Goal: Information Seeking & Learning: Learn about a topic

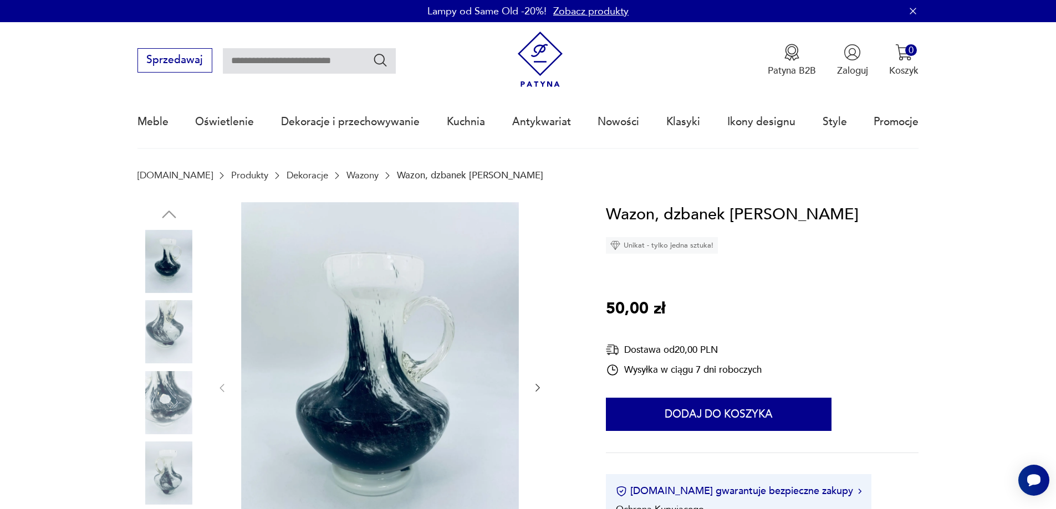
drag, startPoint x: 946, startPoint y: 210, endPoint x: 609, endPoint y: 215, distance: 336.5
copy h1 "Wazon, dzbanek [PERSON_NAME]"
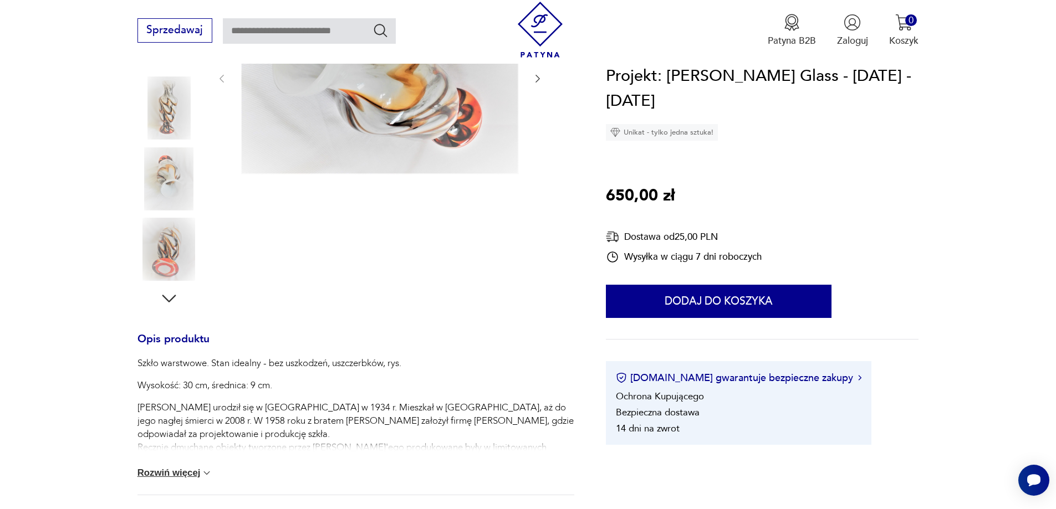
scroll to position [111, 0]
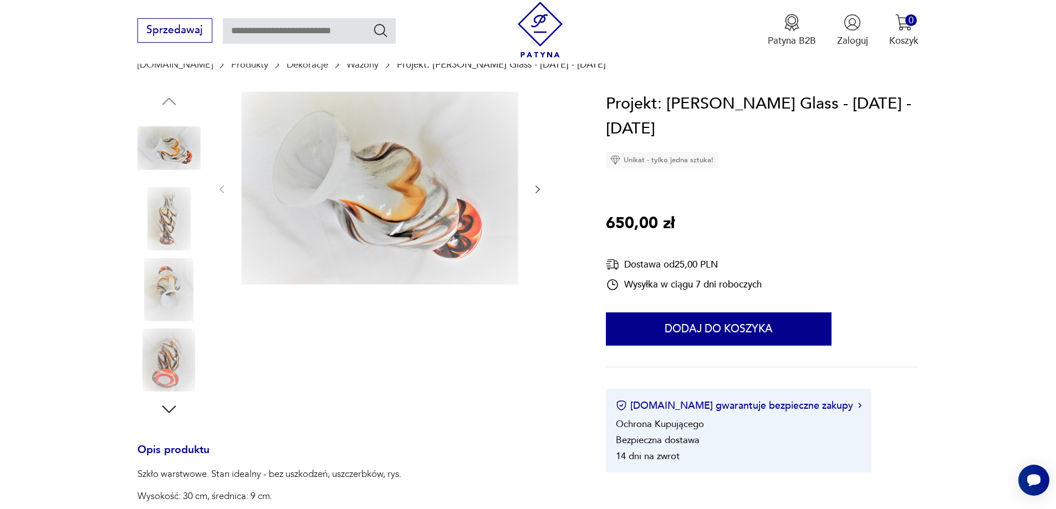
click at [397, 200] on img at bounding box center [380, 188] width 278 height 195
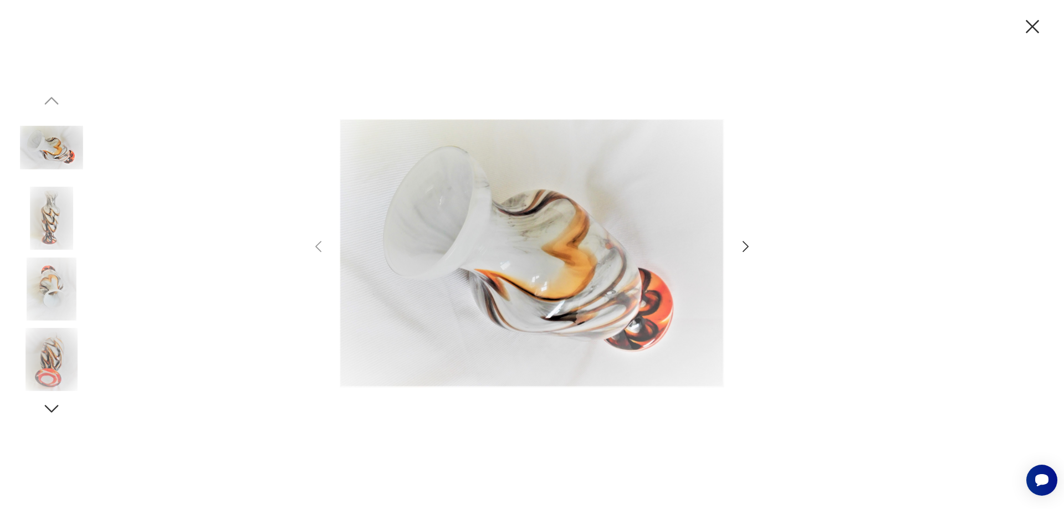
click at [746, 243] on icon "button" at bounding box center [746, 247] width 16 height 16
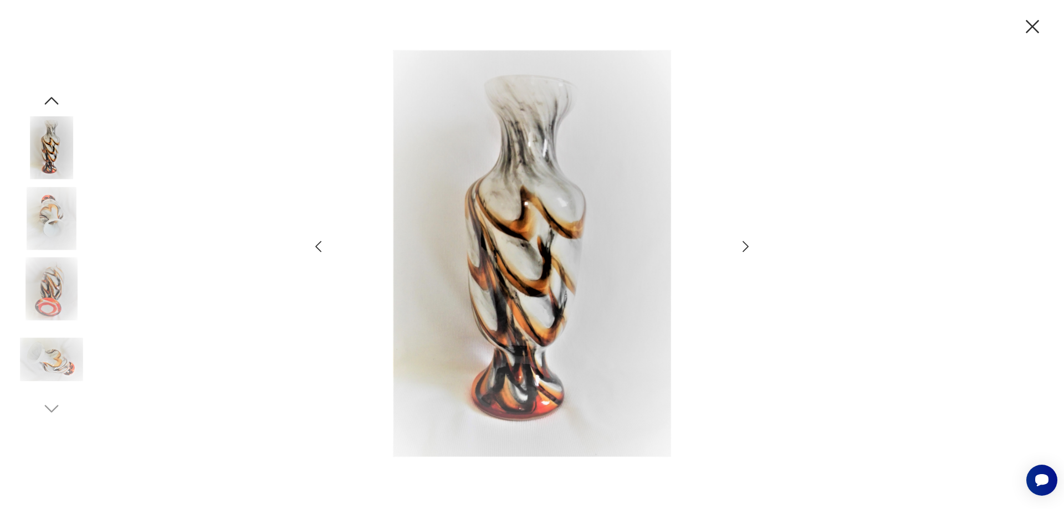
click at [746, 243] on icon "button" at bounding box center [746, 247] width 16 height 16
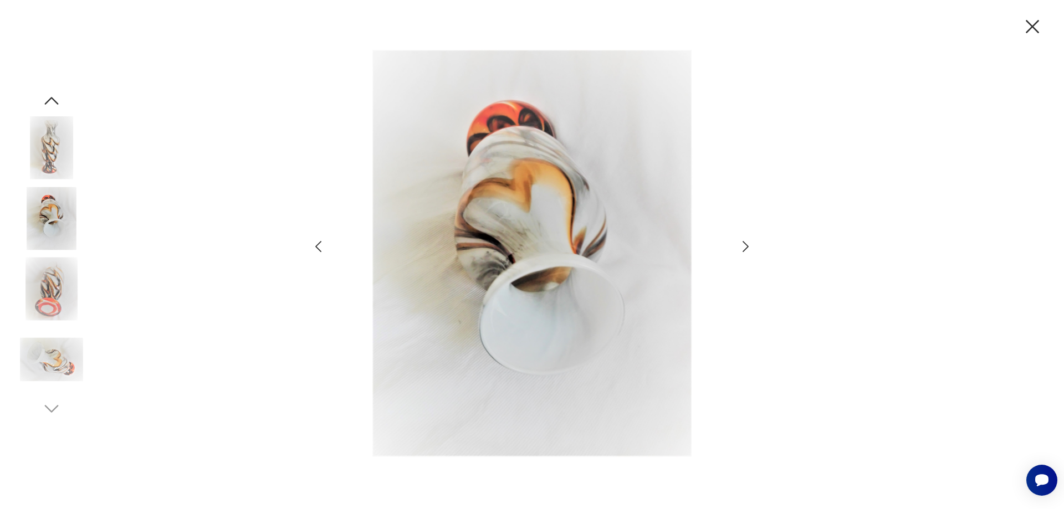
click at [1035, 24] on icon "button" at bounding box center [1032, 26] width 13 height 13
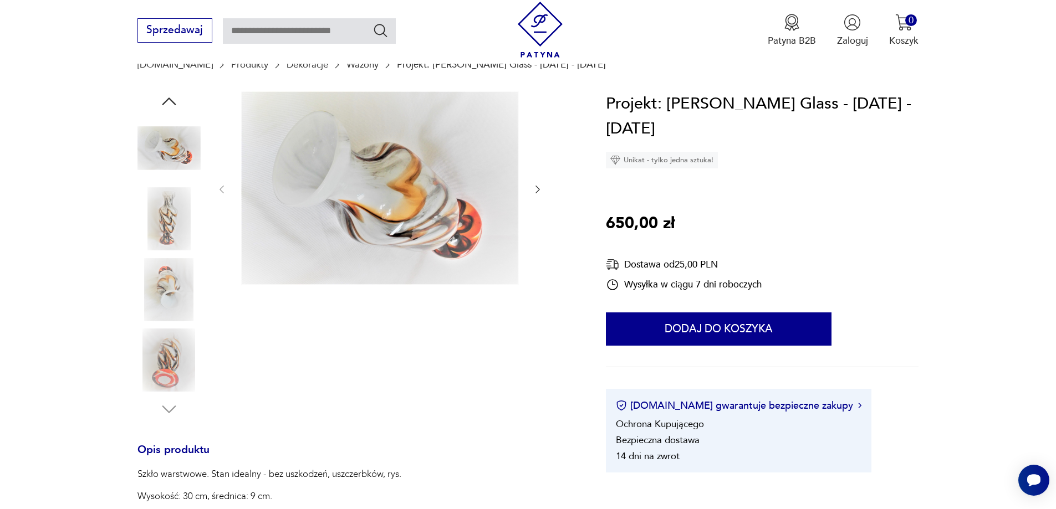
scroll to position [333, 0]
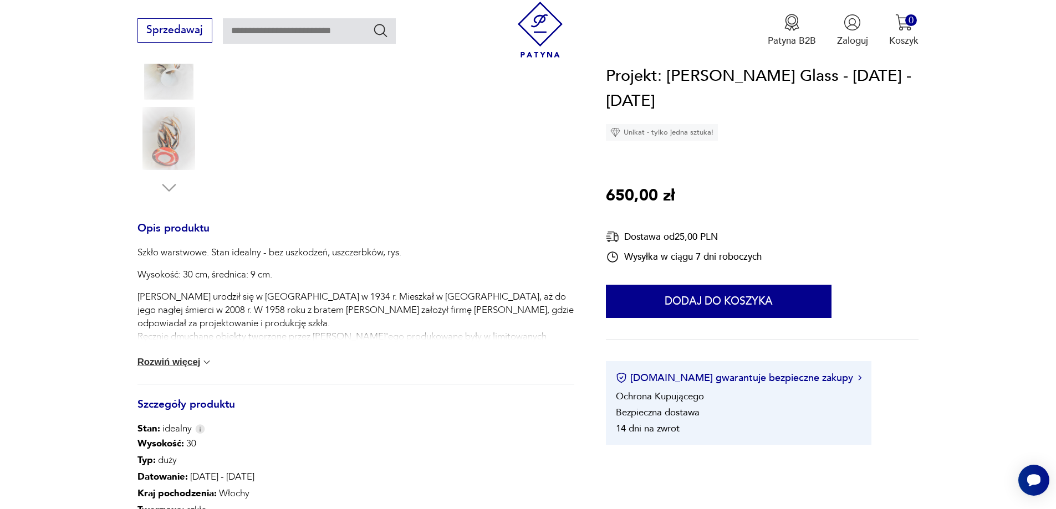
click at [188, 366] on button "Rozwiń więcej" at bounding box center [174, 362] width 75 height 11
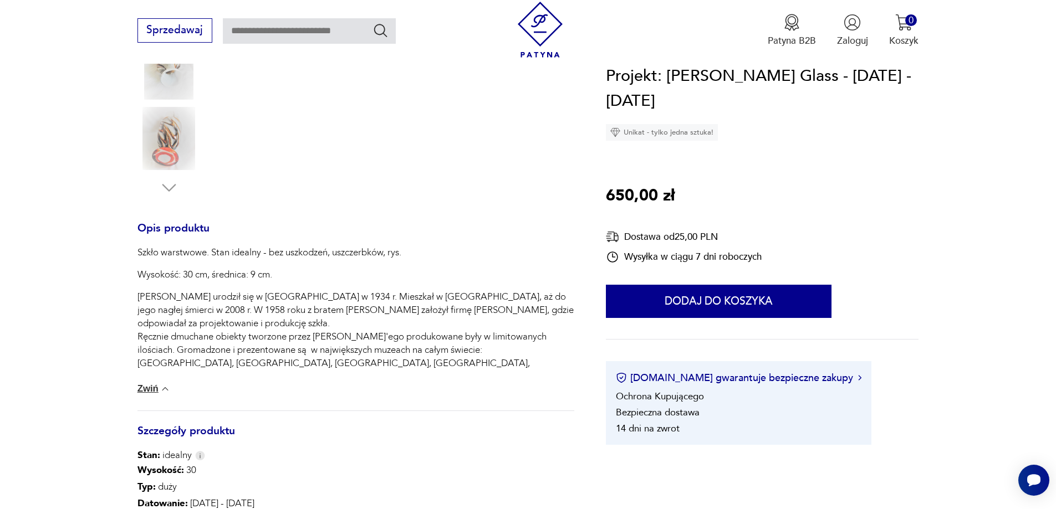
scroll to position [499, 0]
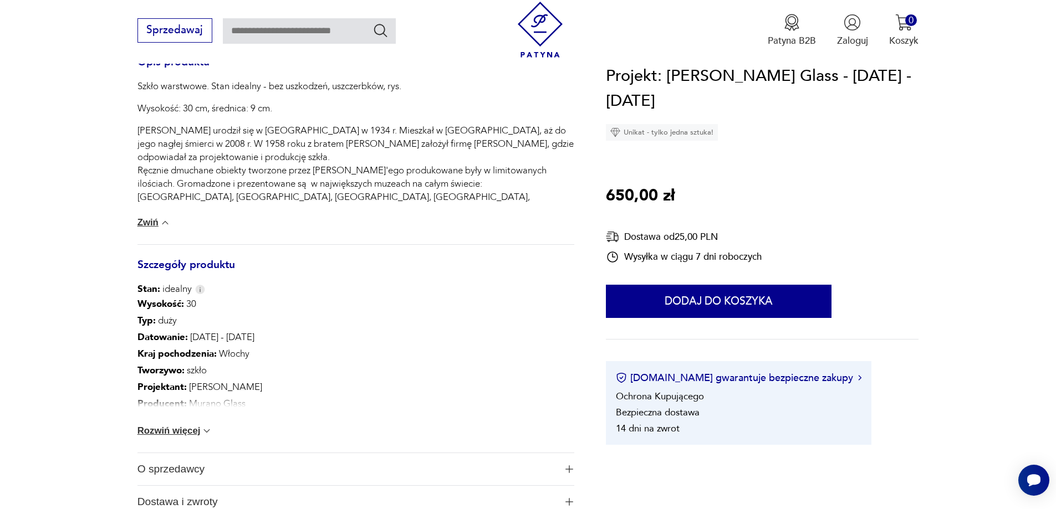
click at [191, 433] on button "Rozwiń więcej" at bounding box center [174, 431] width 75 height 11
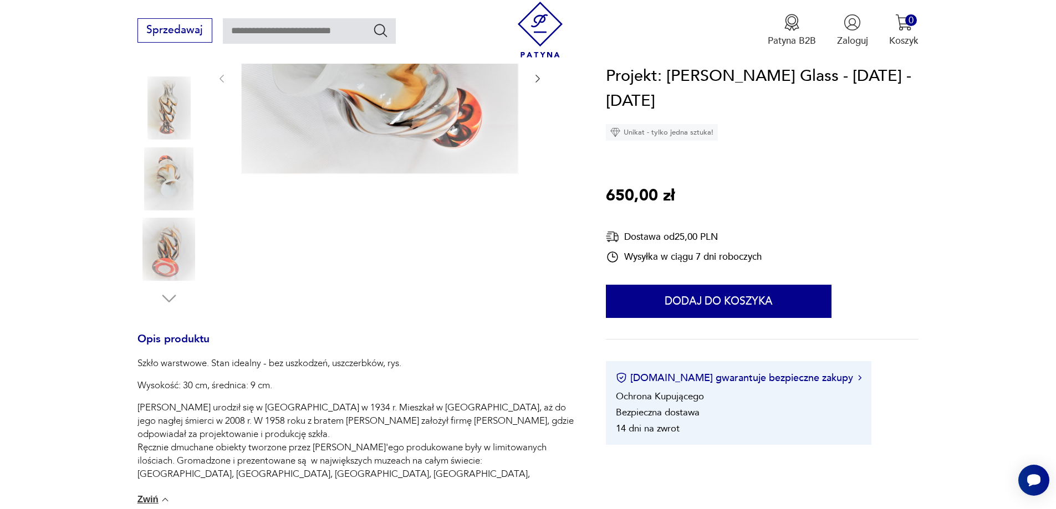
scroll to position [166, 0]
